Goal: Share content

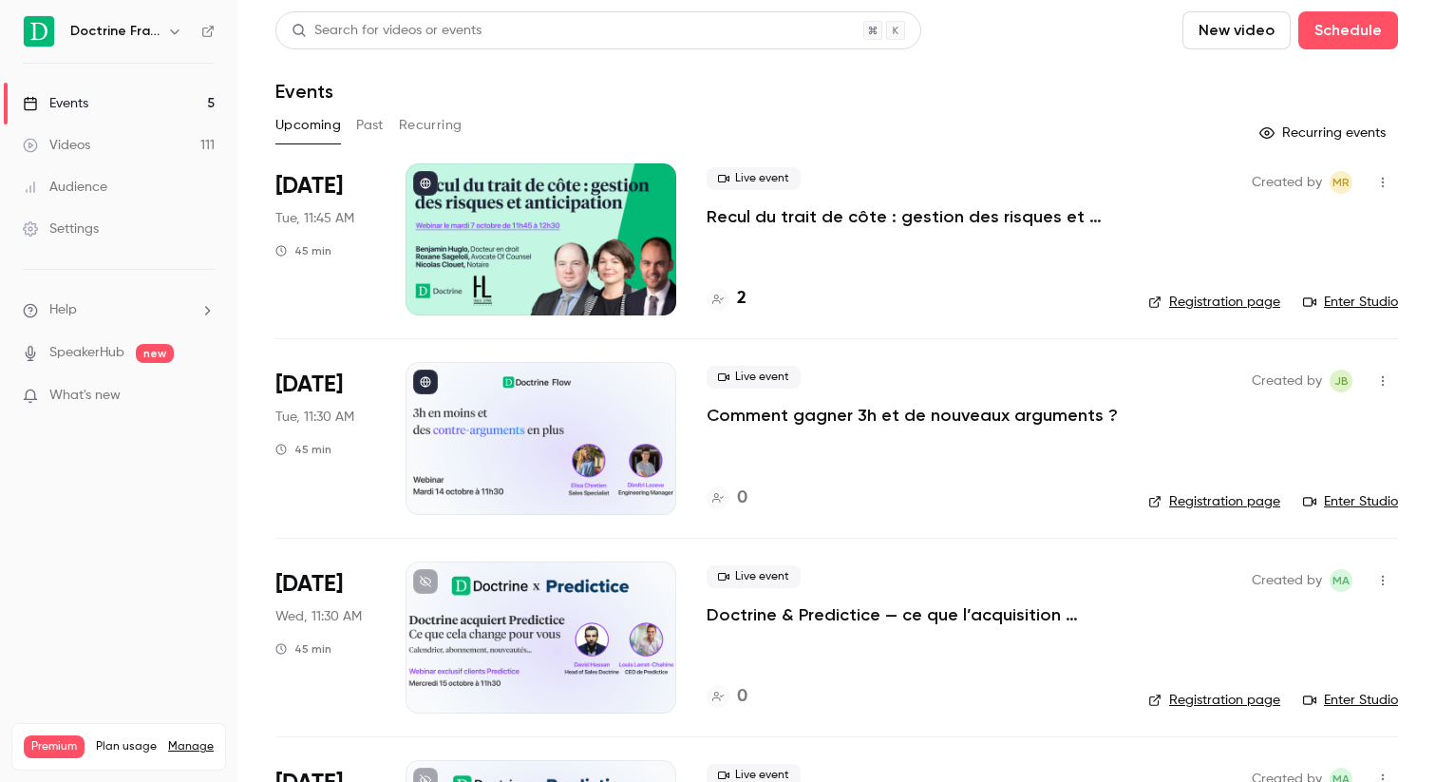
click at [764, 408] on p "Comment gagner 3h et de nouveaux arguments ?" at bounding box center [912, 415] width 411 height 23
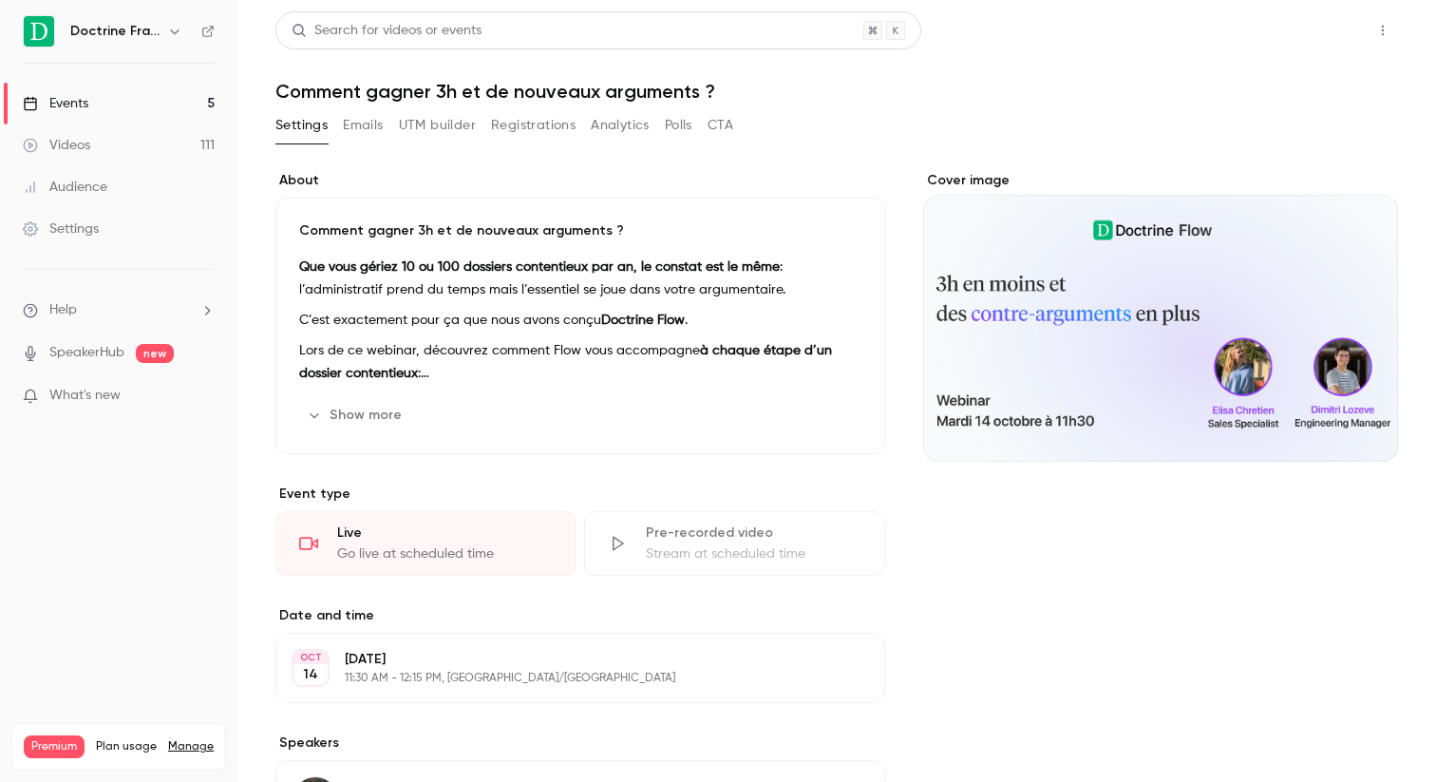
click at [1342, 34] on button "Share" at bounding box center [1315, 30] width 75 height 38
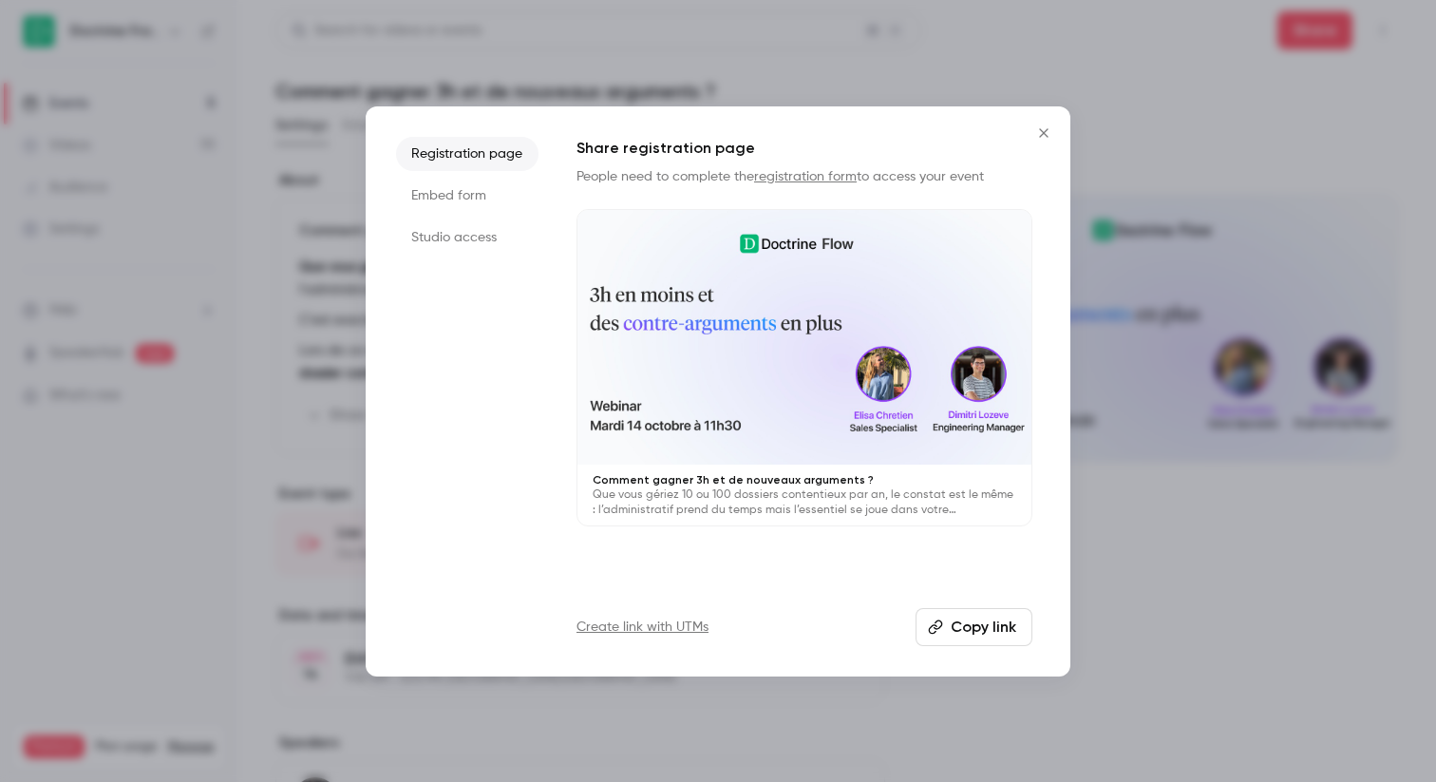
click at [976, 627] on button "Copy link" at bounding box center [974, 627] width 117 height 38
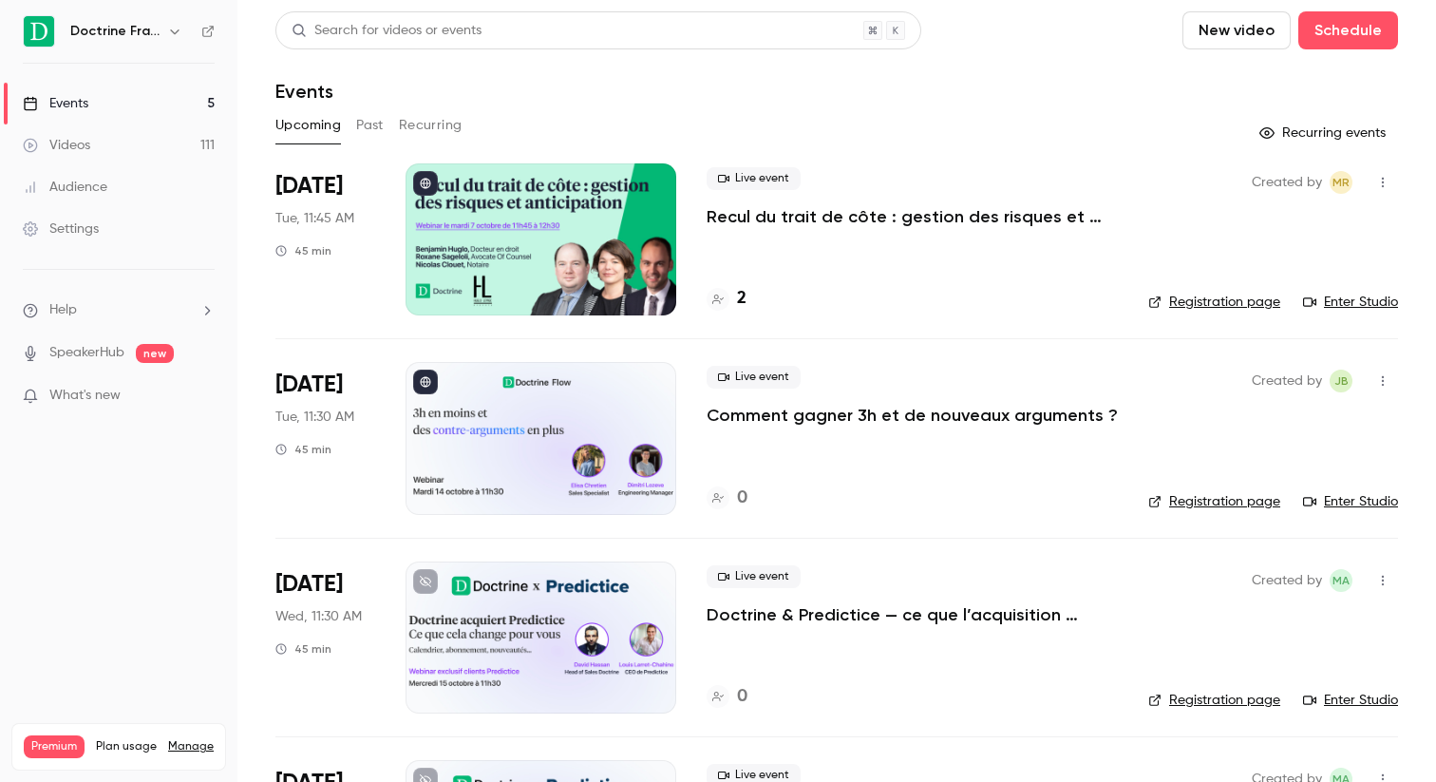
click at [738, 419] on p "Comment gagner 3h et de nouveaux arguments ?" at bounding box center [912, 415] width 411 height 23
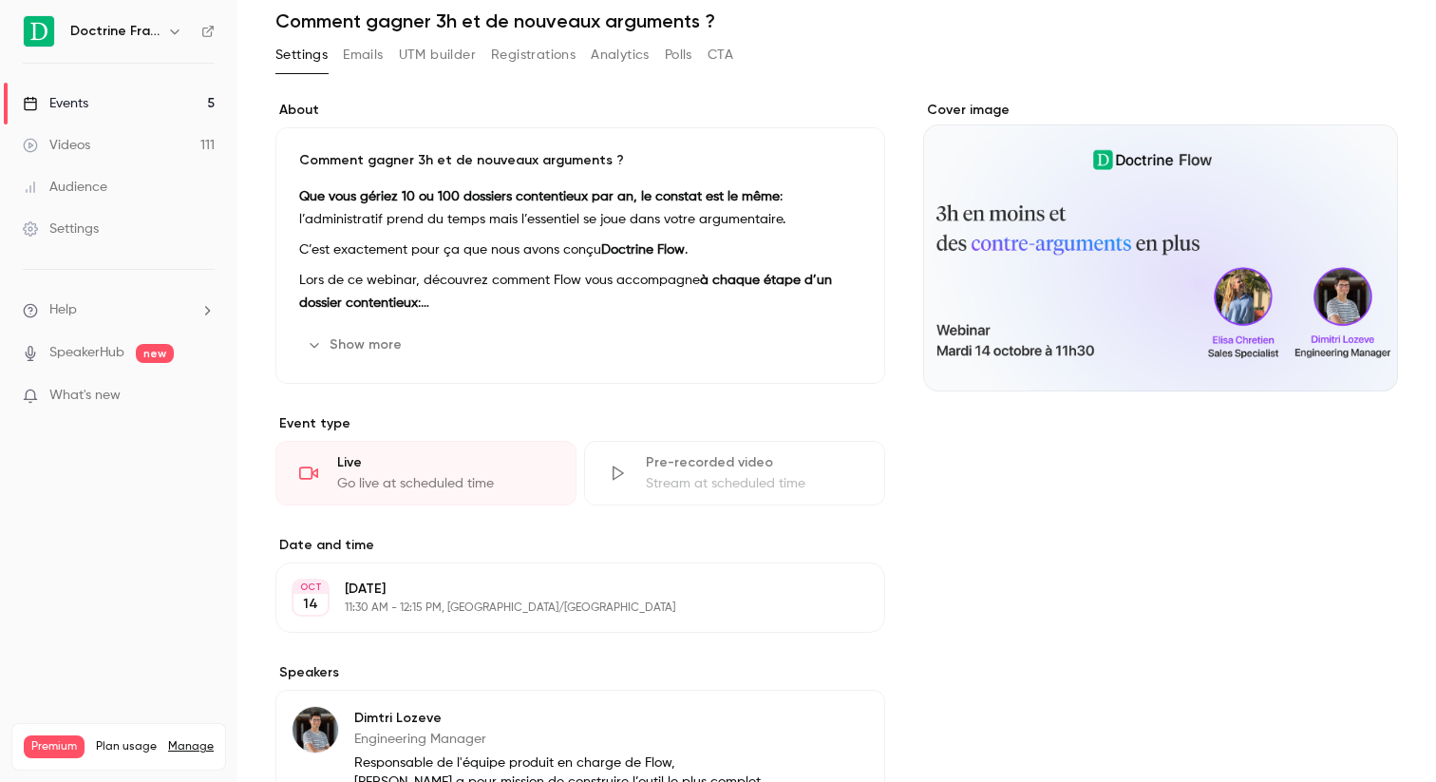
scroll to position [76, 0]
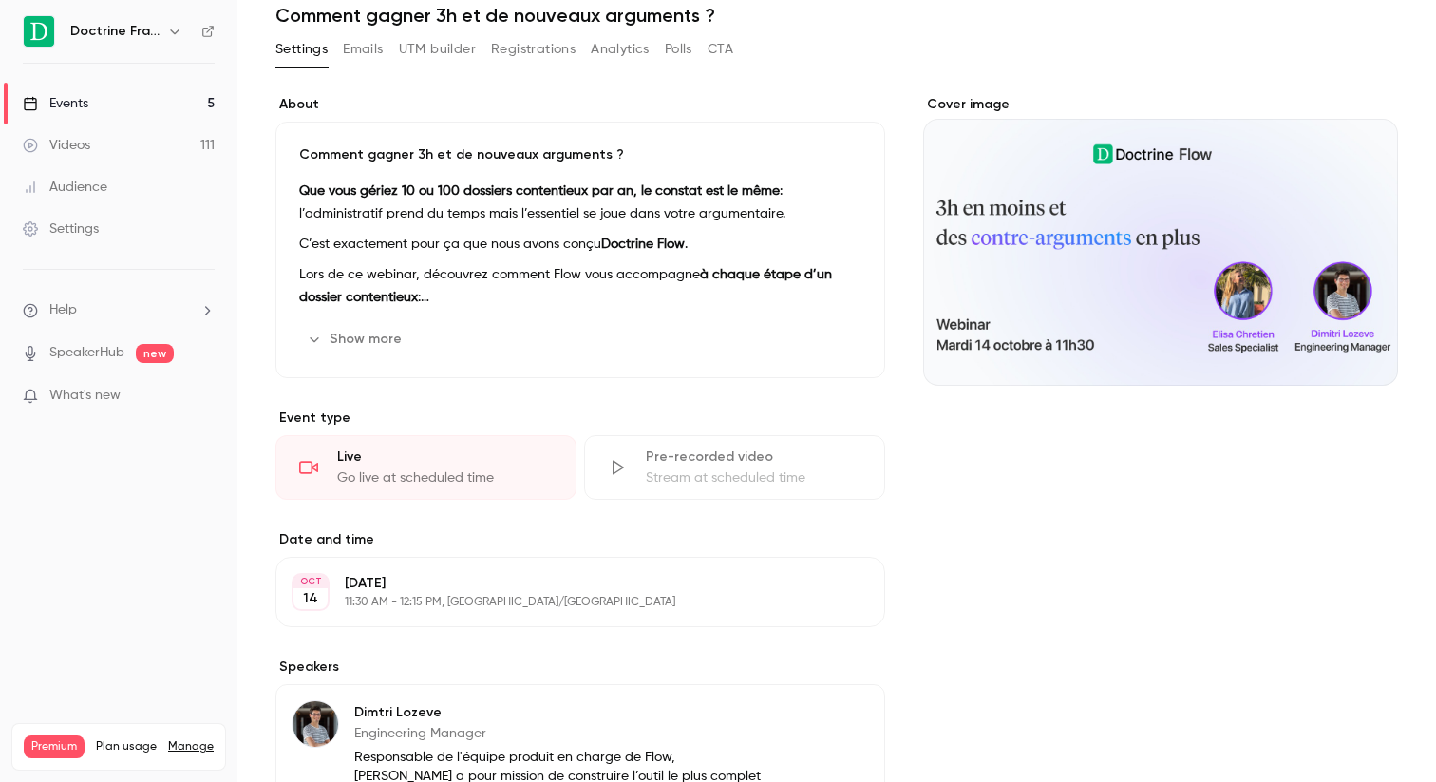
click at [369, 335] on button "Show more" at bounding box center [356, 339] width 114 height 30
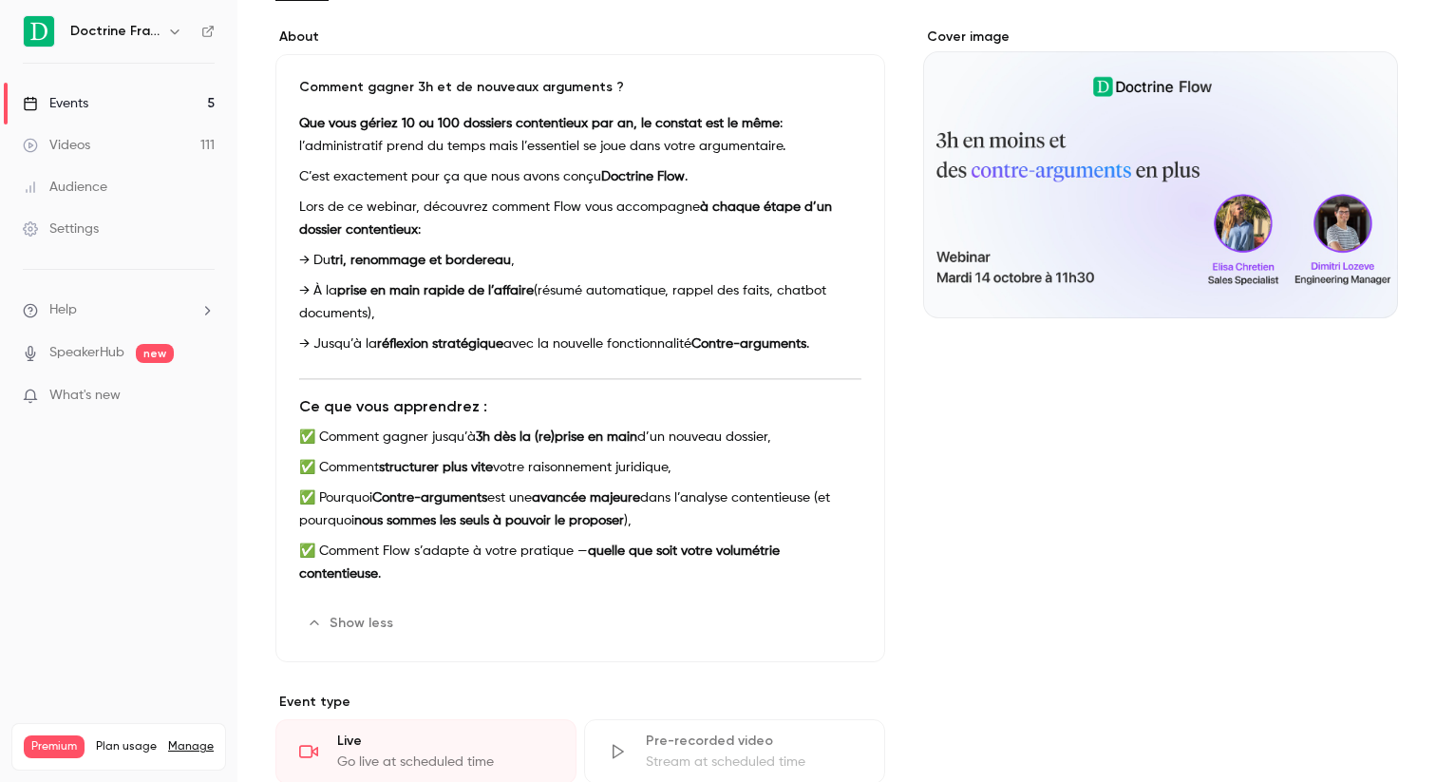
scroll to position [0, 0]
